Goal: Information Seeking & Learning: Find specific fact

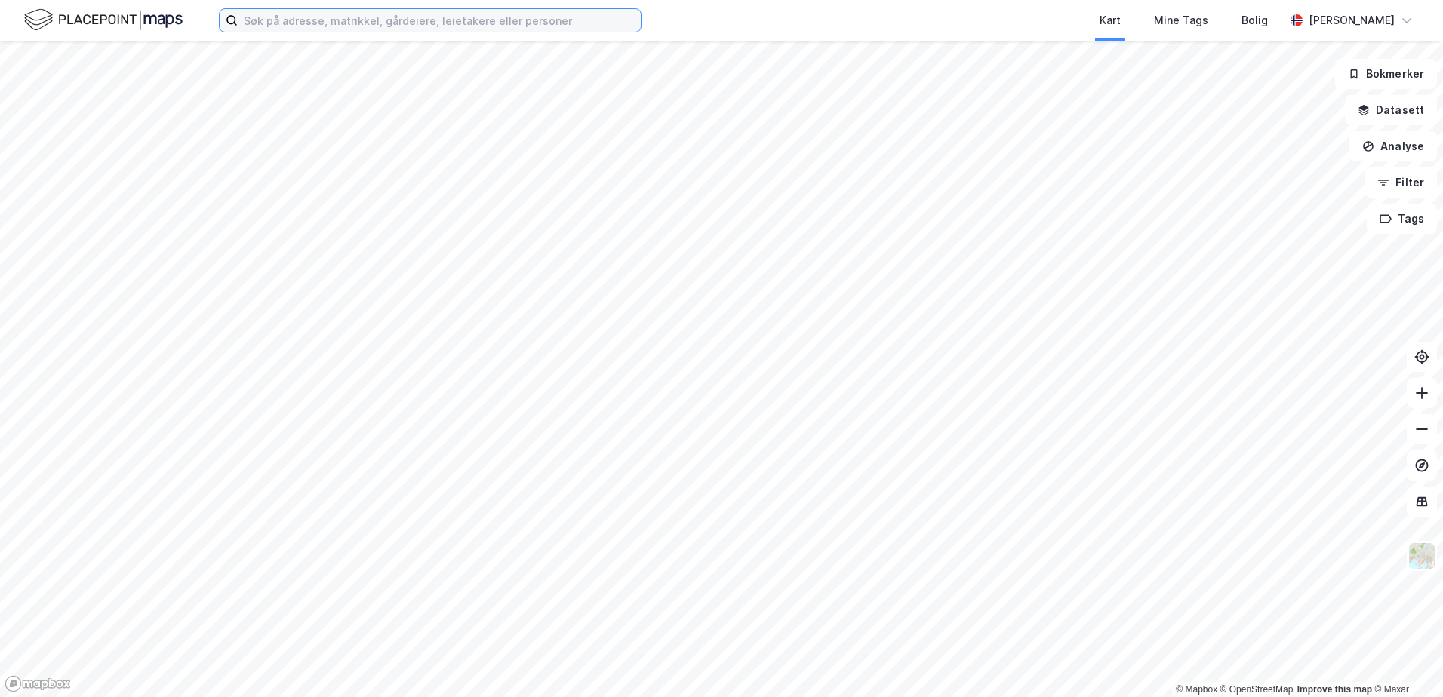
click at [492, 20] on input at bounding box center [439, 20] width 403 height 23
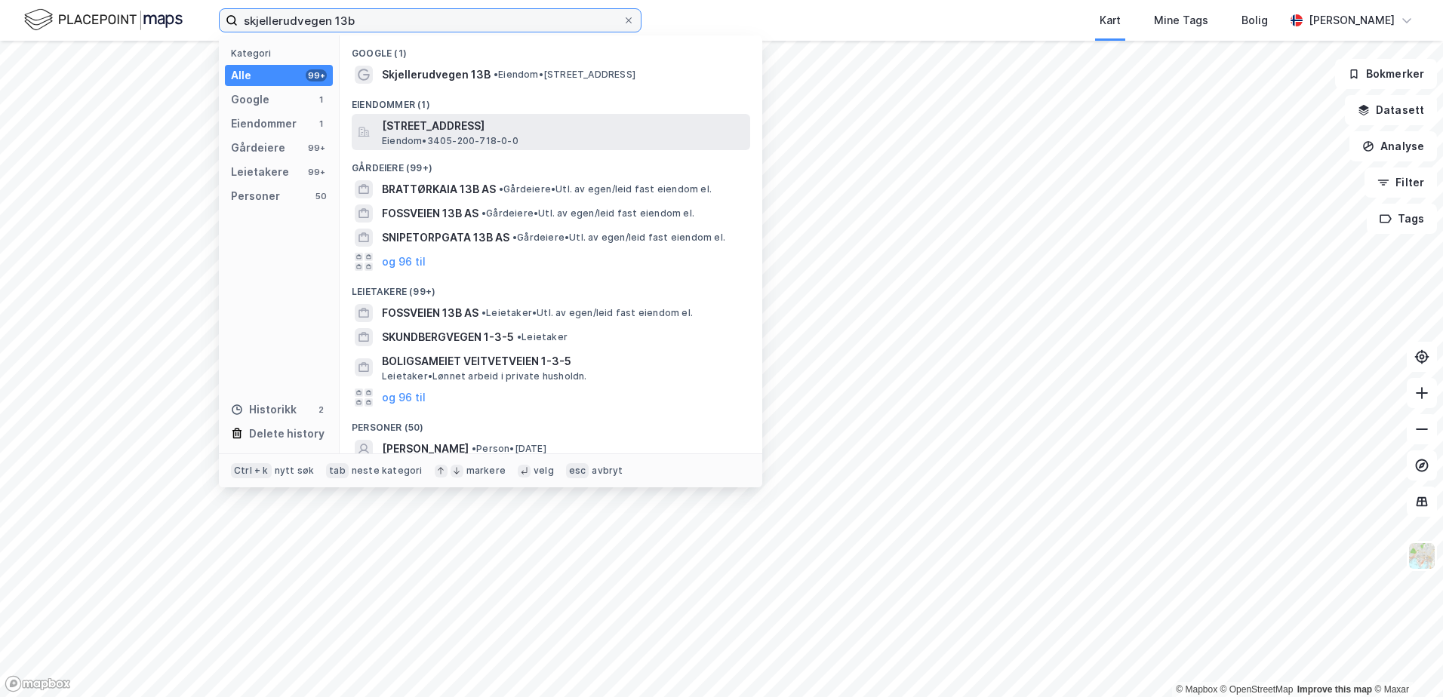
type input "skjellerudvegen 13b"
click at [408, 131] on span "[STREET_ADDRESS]" at bounding box center [563, 126] width 362 height 18
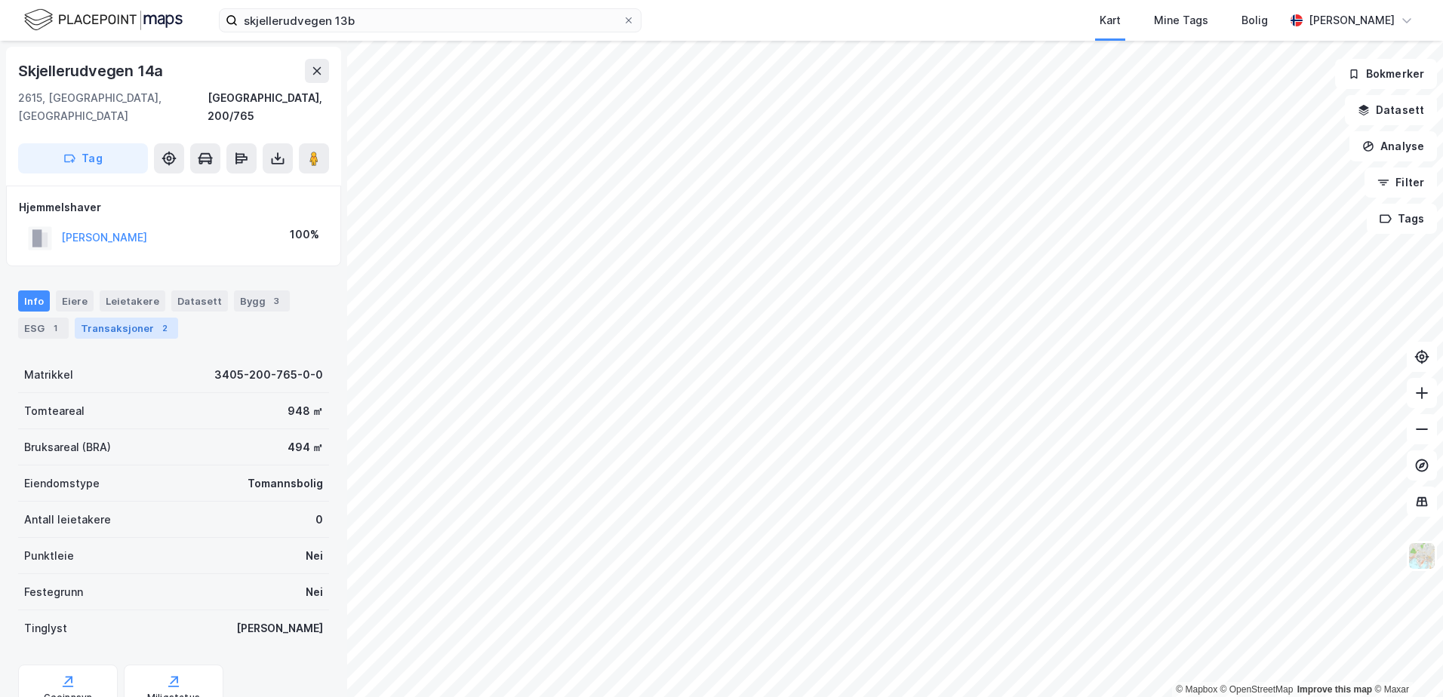
click at [107, 318] on div "Transaksjoner 2" at bounding box center [126, 328] width 103 height 21
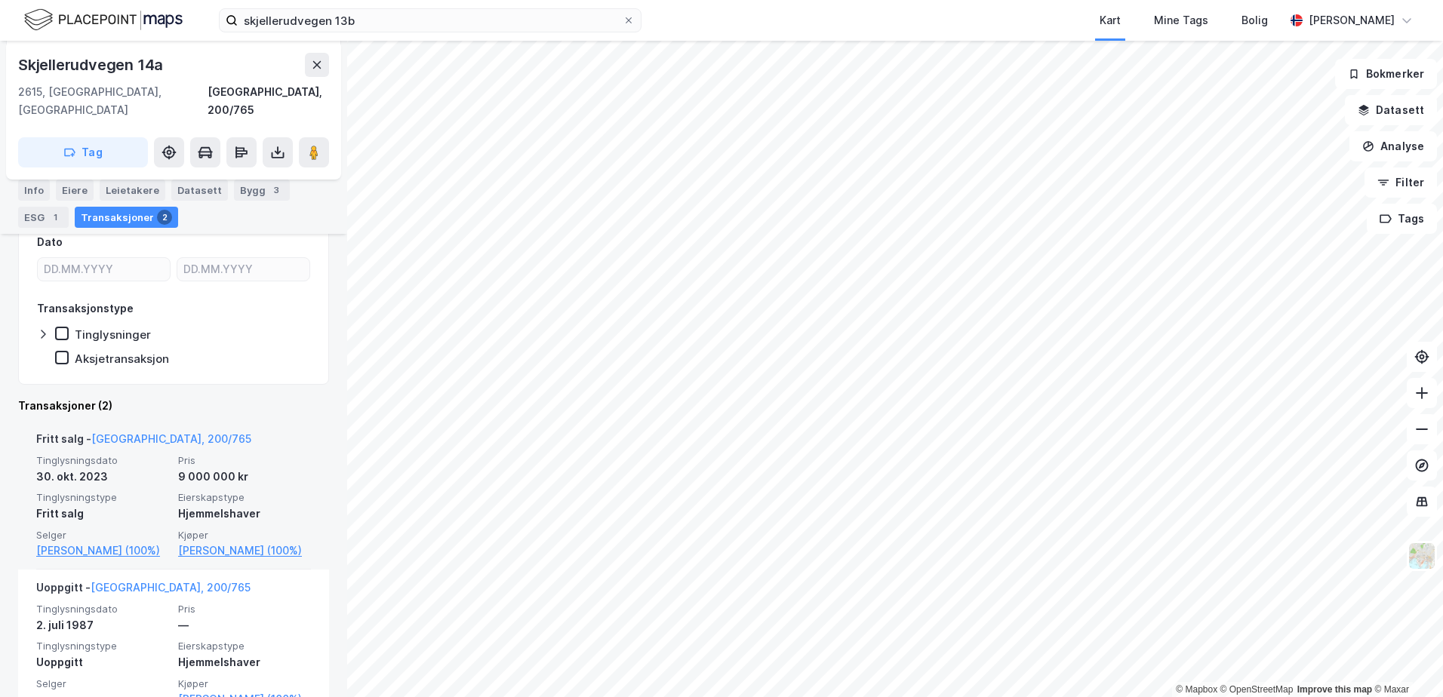
scroll to position [257, 0]
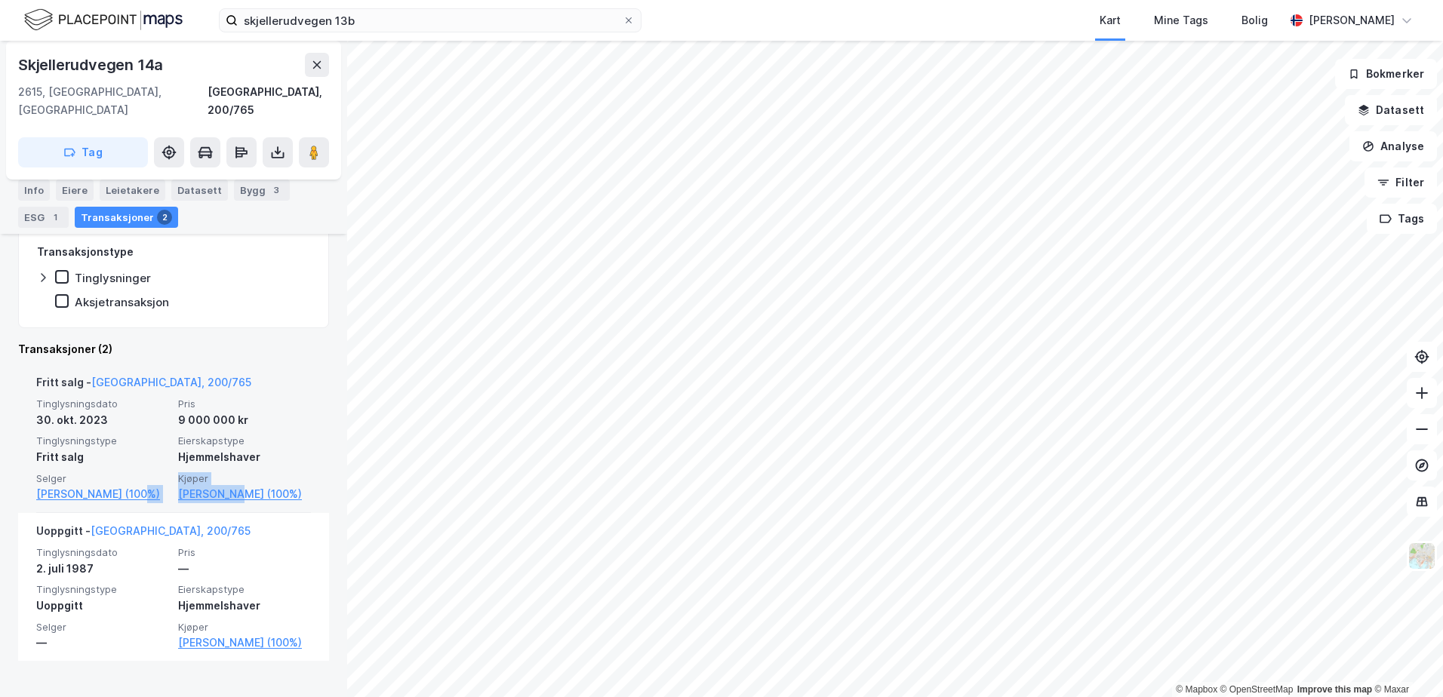
drag, startPoint x: 166, startPoint y: 478, endPoint x: 234, endPoint y: 489, distance: 68.7
click at [234, 489] on div "Tinglysningsdato [DATE] Pris 9 000 000 kr Tinglysningstype Fritt salg Eierskaps…" at bounding box center [173, 451] width 275 height 106
click at [227, 492] on div "Kjøper [PERSON_NAME] (100%)" at bounding box center [244, 487] width 133 height 31
drag, startPoint x: 171, startPoint y: 479, endPoint x: 254, endPoint y: 486, distance: 82.5
click at [254, 486] on div "Tinglysningsdato [DATE] Pris 9 000 000 kr Tinglysningstype Fritt salg Eierskaps…" at bounding box center [173, 451] width 275 height 106
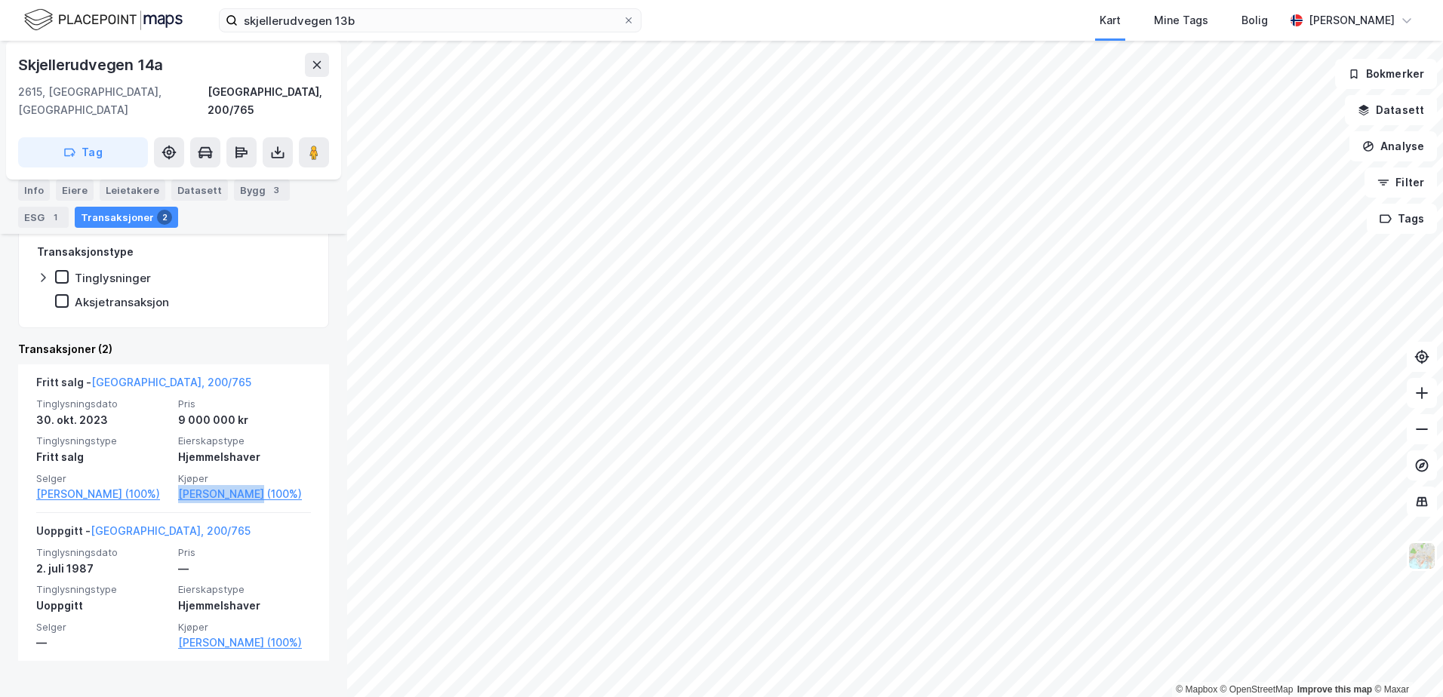
copy link "[PERSON_NAME]"
